Goal: Task Accomplishment & Management: Manage account settings

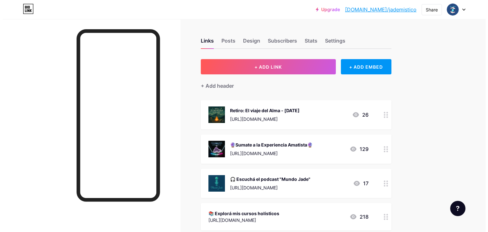
scroll to position [64, 0]
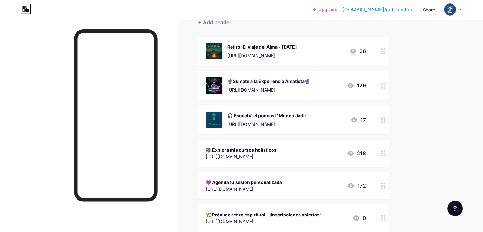
click at [304, 89] on div "[URL][DOMAIN_NAME]" at bounding box center [269, 89] width 83 height 7
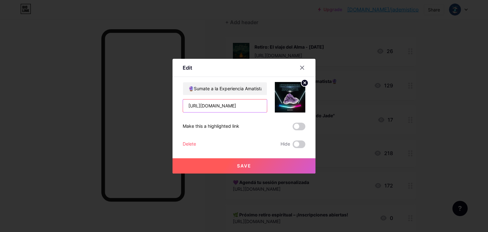
click at [234, 106] on input "[URL][DOMAIN_NAME]" at bounding box center [225, 105] width 84 height 13
paste input "[DOMAIN_NAME][URL]"
type input "[URL][DOMAIN_NAME]"
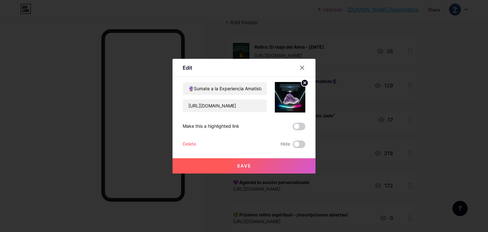
click at [246, 161] on button "Save" at bounding box center [244, 165] width 143 height 15
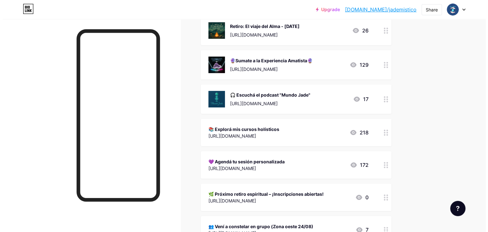
scroll to position [95, 0]
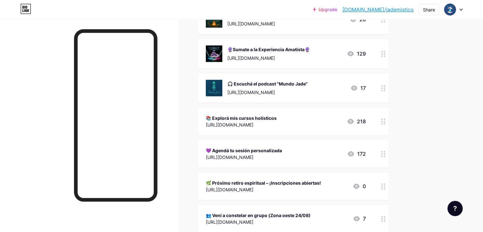
click at [282, 156] on div "[URL][DOMAIN_NAME]" at bounding box center [244, 157] width 76 height 7
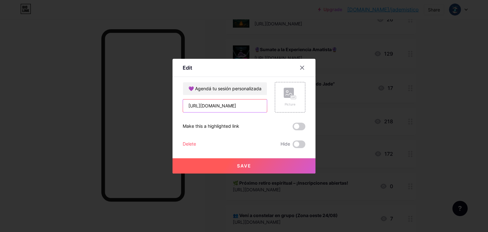
click at [245, 111] on input "[URL][DOMAIN_NAME]" at bounding box center [225, 105] width 84 height 13
paste input "[DOMAIN_NAME][URL]"
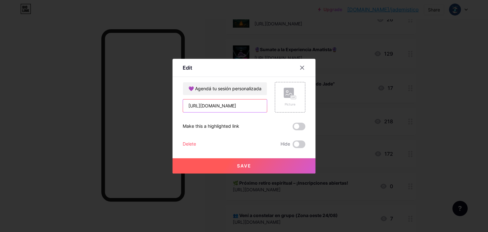
type input "[URL][DOMAIN_NAME]"
click at [268, 164] on button "Save" at bounding box center [244, 165] width 143 height 15
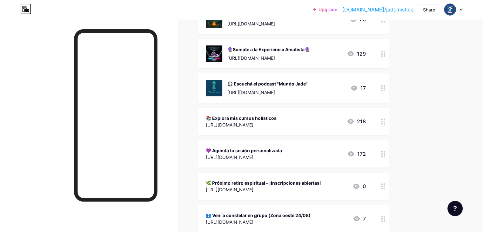
click at [332, 119] on div "📚 Explorá mis cursos holísticos [URL][DOMAIN_NAME] 218" at bounding box center [286, 121] width 160 height 15
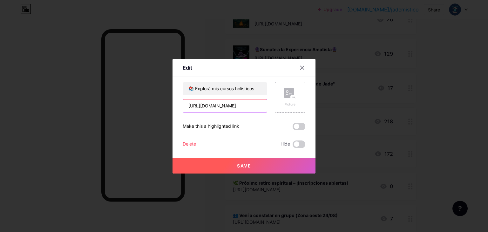
click at [221, 105] on input "[URL][DOMAIN_NAME]" at bounding box center [225, 105] width 84 height 13
paste input "[DOMAIN_NAME][URL]"
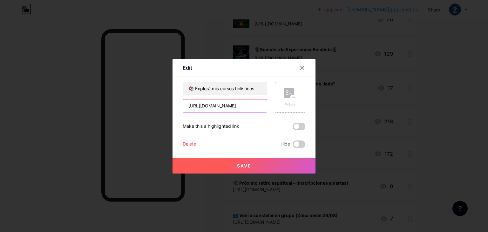
type input "[URL][DOMAIN_NAME]"
click at [261, 165] on button "Save" at bounding box center [244, 165] width 143 height 15
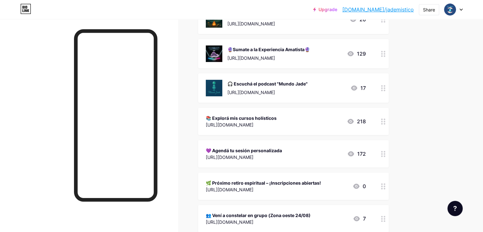
scroll to position [127, 0]
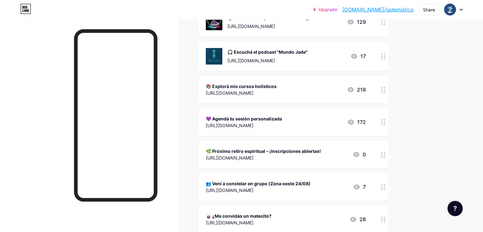
click at [366, 149] on div "🌿 Próximo retiro espiritual – ¡Inscripciones abiertas! [URL][DOMAIN_NAME] 0" at bounding box center [286, 154] width 160 height 15
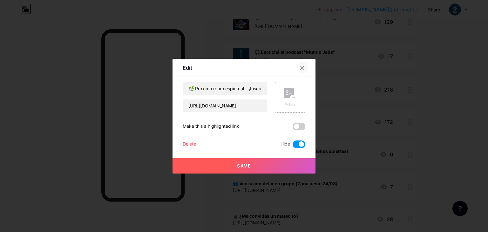
click at [303, 64] on div at bounding box center [301, 67] width 11 height 11
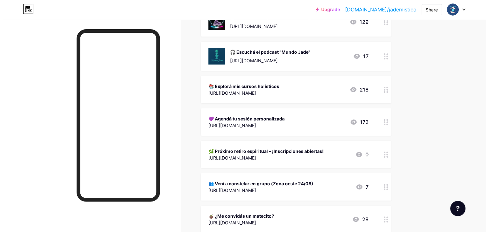
scroll to position [159, 0]
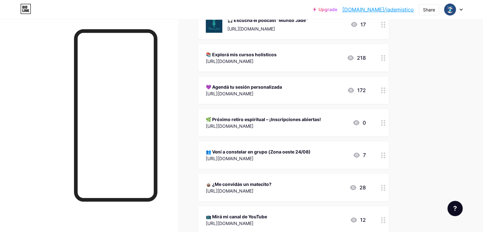
click at [352, 156] on div "👥 Vení a constelar en grupo (Zona oeste 24/08) [URL][DOMAIN_NAME] 7" at bounding box center [286, 155] width 160 height 15
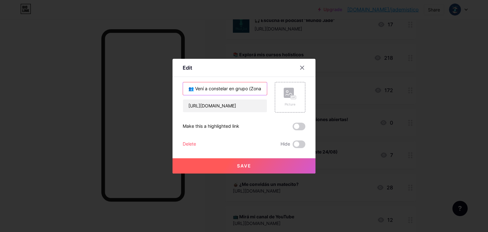
click at [239, 87] on input "👥 Vení a constelar en grupo (Zona oeste 24/08)" at bounding box center [225, 88] width 84 height 13
drag, startPoint x: 261, startPoint y: 88, endPoint x: 290, endPoint y: 93, distance: 29.4
click at [290, 93] on div "👥 Vení a constelar en grupo (Zona oeste 24/08) [URL][DOMAIN_NAME] Picture" at bounding box center [244, 97] width 123 height 31
click at [252, 90] on input "👥 Vení a constelar en grupo (Zona oeste 24/08)" at bounding box center [225, 88] width 84 height 13
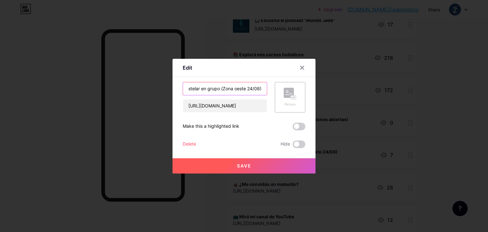
drag, startPoint x: 261, startPoint y: 88, endPoint x: 248, endPoint y: 88, distance: 12.7
click at [248, 88] on input "👥 Vení a constelar en grupo (Zona oeste 24/08)" at bounding box center [225, 88] width 84 height 13
type input "👥 Vení a constelar en grupo (Zona oeste 26/10)"
click at [230, 166] on button "Save" at bounding box center [244, 165] width 143 height 15
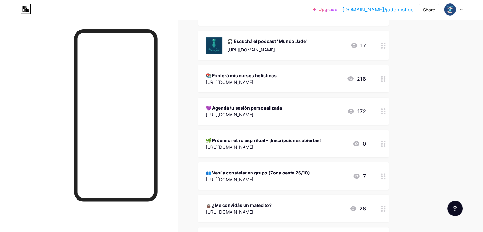
scroll to position [127, 0]
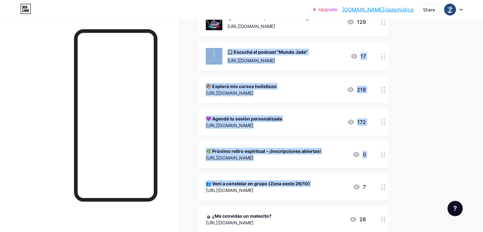
drag, startPoint x: 229, startPoint y: 190, endPoint x: 247, endPoint y: 62, distance: 129.1
click at [247, 62] on span "Retiro: El viaje del Alma - [DATE] [URL][DOMAIN_NAME] 26 🔮Sumate a la Experienc…" at bounding box center [293, 168] width 191 height 391
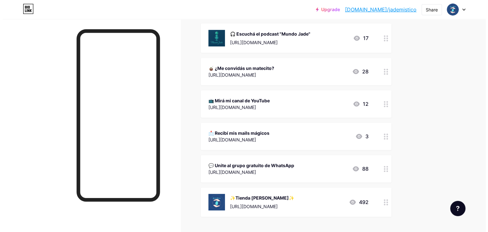
scroll to position [286, 0]
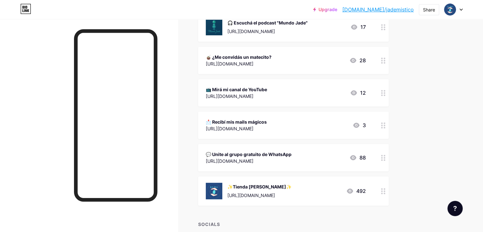
click at [354, 183] on div "✨Tienda [PERSON_NAME]✨ [URL][DOMAIN_NAME] 492" at bounding box center [286, 191] width 160 height 17
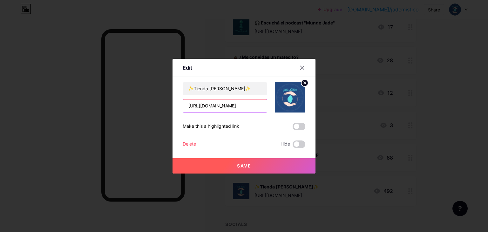
click at [242, 107] on input "[URL][DOMAIN_NAME]" at bounding box center [225, 105] width 84 height 13
paste input "[DOMAIN_NAME][URL]"
type input "[URL][DOMAIN_NAME]"
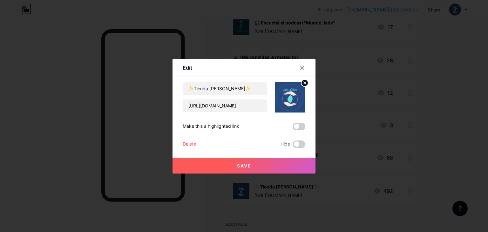
click at [260, 164] on button "Save" at bounding box center [244, 165] width 143 height 15
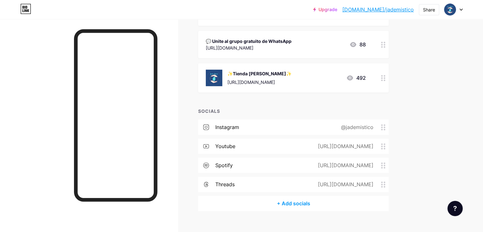
scroll to position [409, 0]
